Goal: Transaction & Acquisition: Purchase product/service

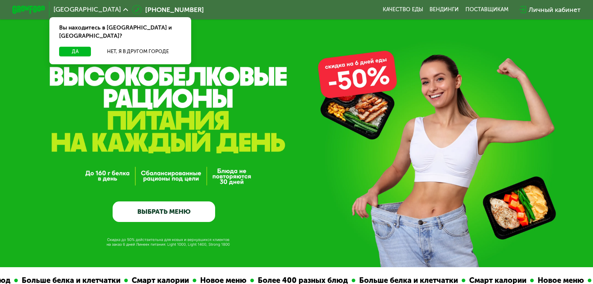
click at [169, 211] on link "ВЫБРАТЬ МЕНЮ" at bounding box center [164, 211] width 102 height 21
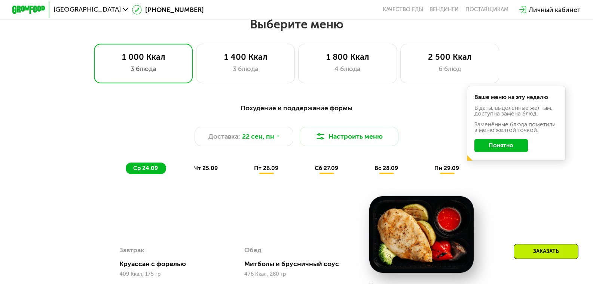
scroll to position [523, 0]
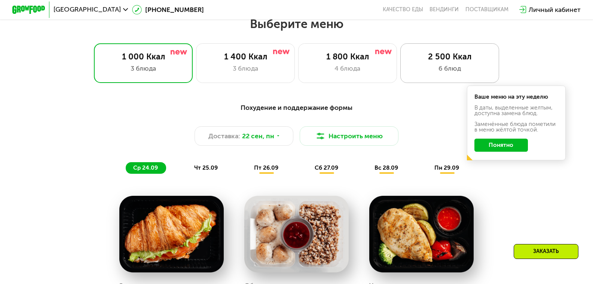
click at [453, 83] on div "2 500 Ккал 6 блюд" at bounding box center [449, 63] width 99 height 40
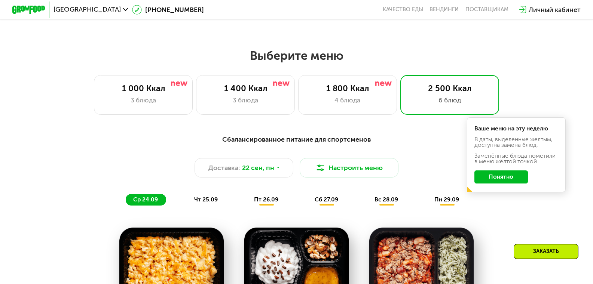
scroll to position [486, 0]
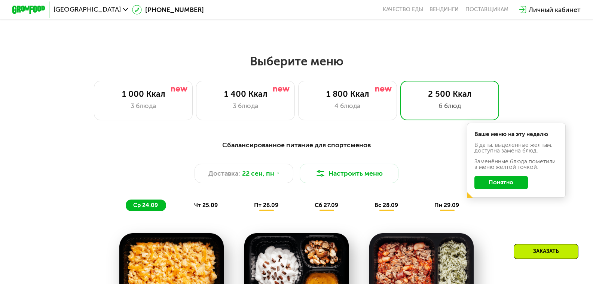
click at [494, 185] on button "Понятно" at bounding box center [500, 182] width 53 height 13
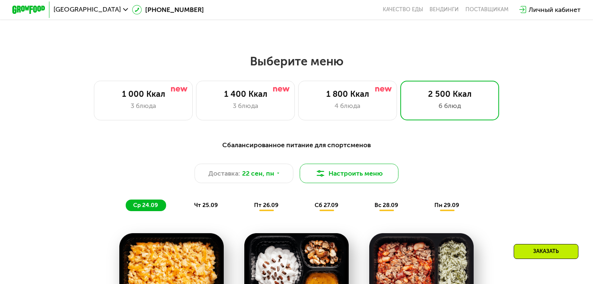
click at [352, 179] on button "Настроить меню" at bounding box center [348, 174] width 99 height 20
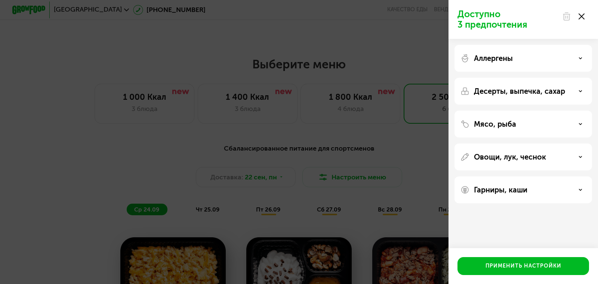
click at [479, 59] on p "Аллергены" at bounding box center [493, 58] width 39 height 9
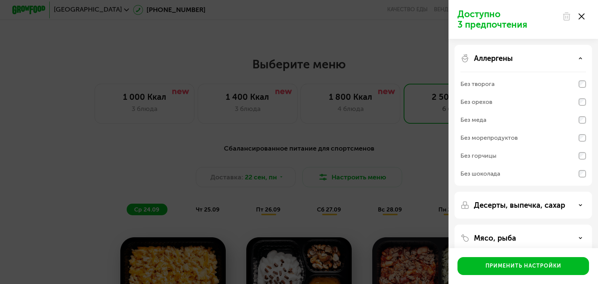
click at [479, 59] on p "Аллергены" at bounding box center [493, 58] width 39 height 9
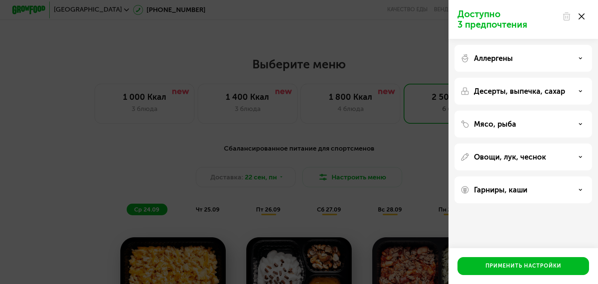
click at [488, 127] on p "Мясо, рыба" at bounding box center [495, 124] width 42 height 9
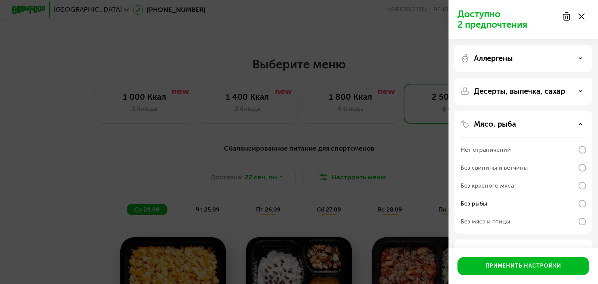
click at [173, 136] on div "Доступно 2 предпочтения Аллергены Десерты, выпечка, сахар Мясо, рыба Нет ограни…" at bounding box center [299, 142] width 598 height 284
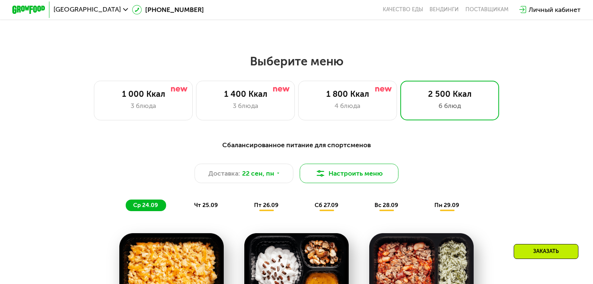
click at [356, 184] on button "Настроить меню" at bounding box center [348, 174] width 99 height 20
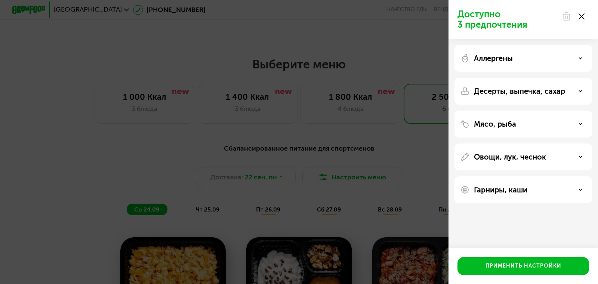
click at [514, 185] on div "Гарниры, каши" at bounding box center [524, 189] width 138 height 27
click at [344, 152] on div "Доступно 3 предпочтения Аллергены Десерты, выпечка, сахар Мясо, рыба Овощи, лук…" at bounding box center [299, 142] width 598 height 284
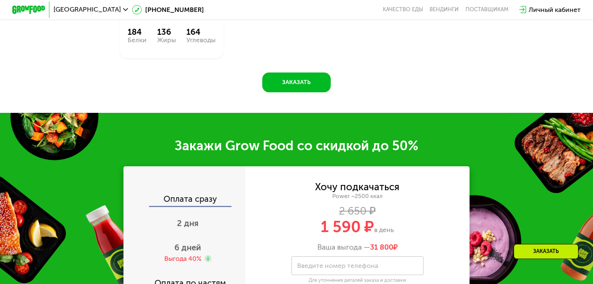
scroll to position [1121, 0]
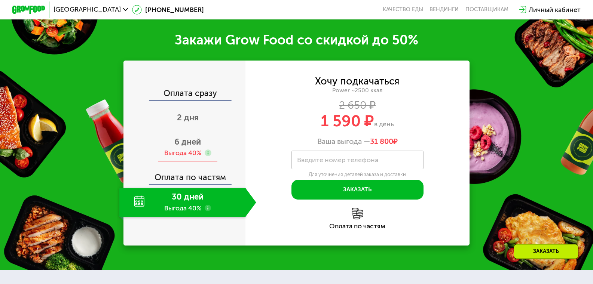
click at [192, 156] on div "Выгода 40%" at bounding box center [182, 152] width 37 height 9
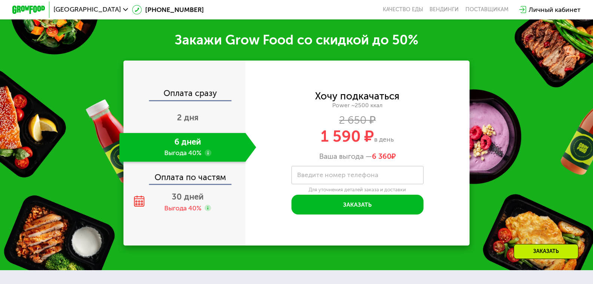
click at [185, 184] on div "Оплата по частям" at bounding box center [184, 174] width 121 height 19
click at [186, 207] on div "Выгода 40%" at bounding box center [182, 208] width 37 height 9
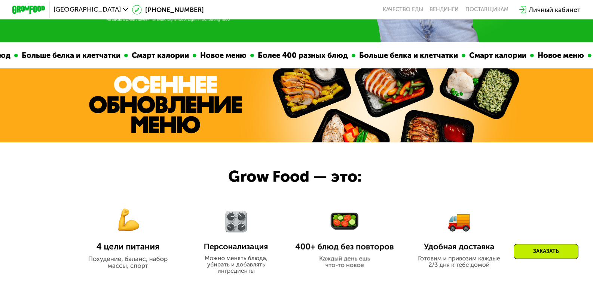
scroll to position [112, 0]
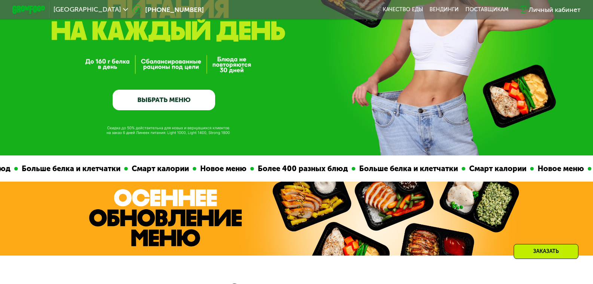
click at [136, 98] on link "ВЫБРАТЬ МЕНЮ" at bounding box center [164, 100] width 102 height 21
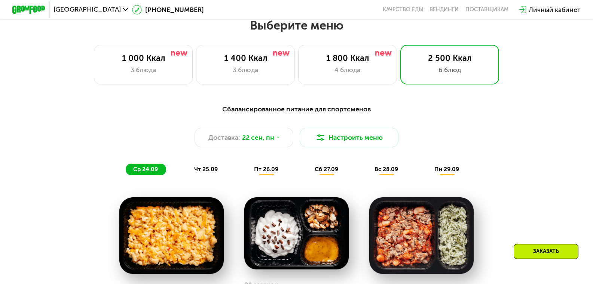
scroll to position [523, 0]
